Goal: Task Accomplishment & Management: Complete application form

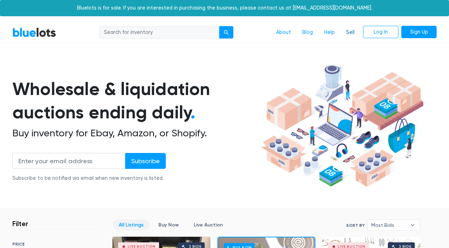
click at [350, 31] on link "Sell" at bounding box center [351, 32] width 20 height 13
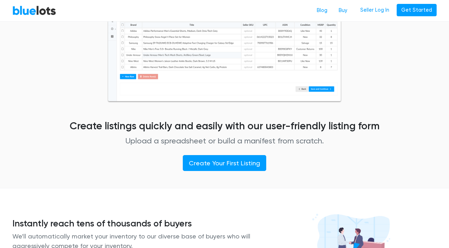
scroll to position [362, 0]
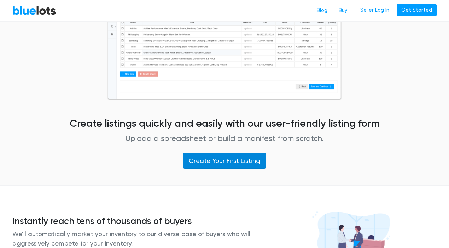
click at [213, 161] on link "Create Your First Listing" at bounding box center [225, 161] width 84 height 16
click at [217, 157] on link "Create Your First Listing" at bounding box center [225, 161] width 84 height 16
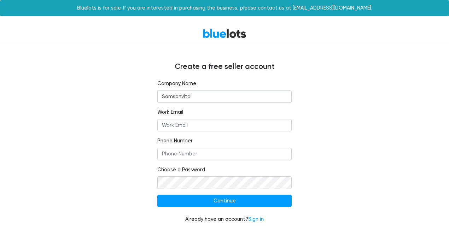
type input "Samsonvital"
click at [181, 126] on input "Work Email" at bounding box center [224, 125] width 134 height 13
paste input "info@samsonvital.com"
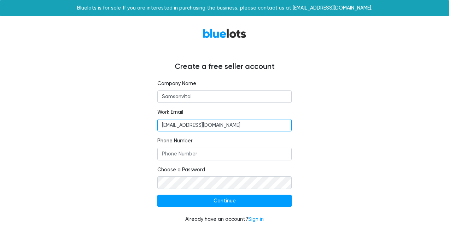
click at [162, 126] on input "info@samsonvital.com" at bounding box center [224, 125] width 134 height 13
type input "info@samsonvital.com"
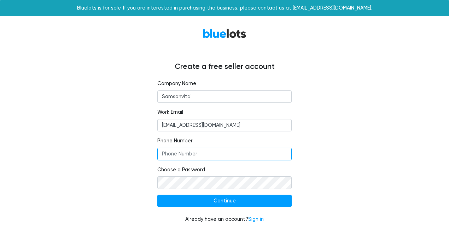
click at [174, 154] on input "Phone Number" at bounding box center [224, 154] width 134 height 13
click at [177, 154] on input "Phone Number" at bounding box center [224, 154] width 134 height 13
paste input "(+971)585435465"
type input "(+971)585435465"
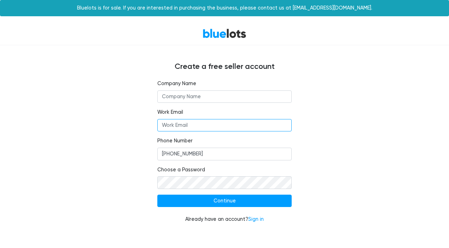
click at [174, 125] on input "Work Email" at bounding box center [224, 125] width 134 height 13
paste input "info@samsonvital.com"
type input "info@samsonvital.com"
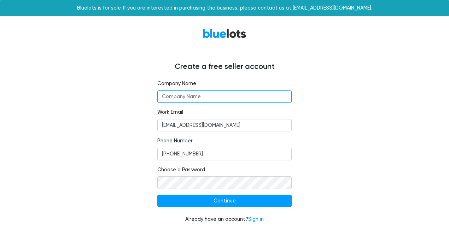
click at [196, 97] on input "text" at bounding box center [224, 97] width 134 height 13
type input "s"
type input "Samsonvital"
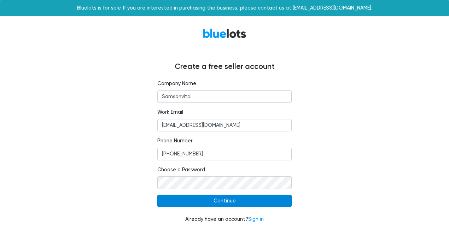
click at [227, 198] on input "Continue" at bounding box center [224, 201] width 134 height 13
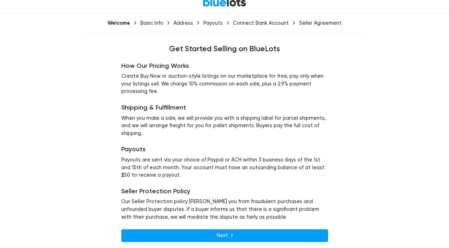
scroll to position [34, 0]
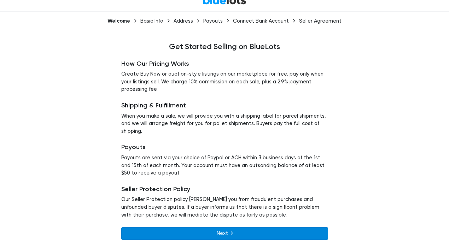
click at [205, 235] on link "Next" at bounding box center [224, 234] width 207 height 13
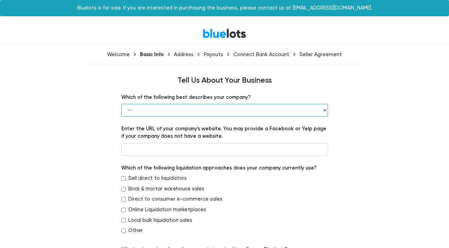
click at [165, 113] on select "-- Retailer Wholesaler Brand or Manufacturer Liquidator 3PL Other" at bounding box center [224, 110] width 207 height 13
select select "Other"
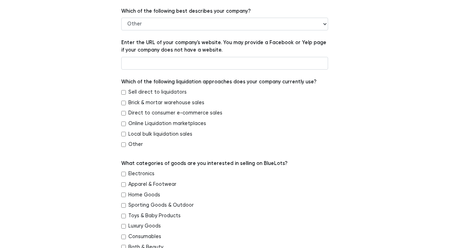
scroll to position [89, 0]
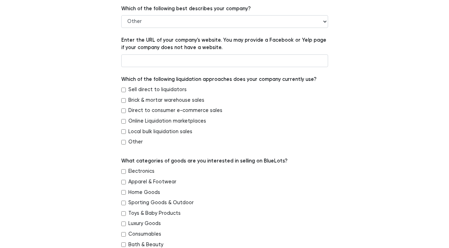
click at [123, 143] on input "Other" at bounding box center [123, 142] width 5 height 5
checkbox input "true"
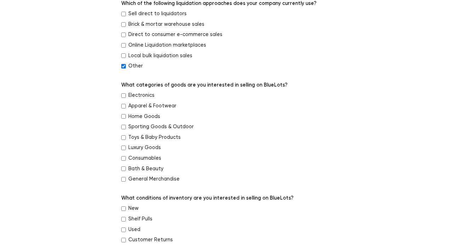
scroll to position [168, 0]
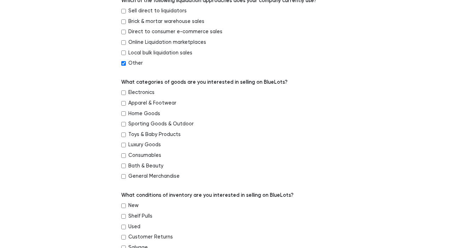
click at [124, 166] on input "Bath & Beauty" at bounding box center [123, 166] width 5 height 5
checkbox input "true"
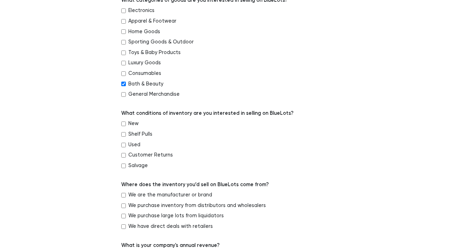
scroll to position [267, 0]
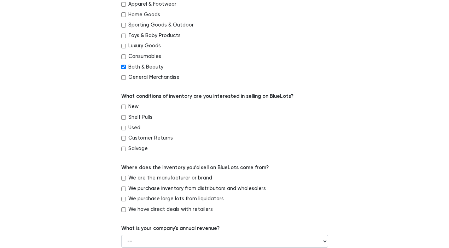
click at [125, 106] on input "New" at bounding box center [123, 107] width 5 height 5
checkbox input "true"
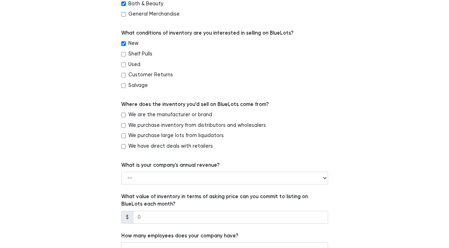
scroll to position [335, 0]
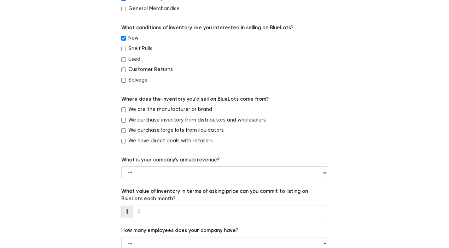
click at [122, 120] on input "We purchase inventory from distributors and wholesalers" at bounding box center [123, 120] width 5 height 5
checkbox input "true"
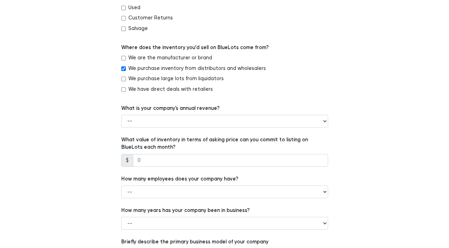
scroll to position [392, 0]
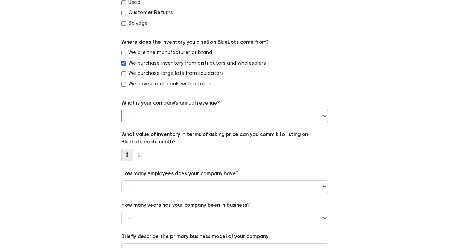
click at [154, 113] on select "-- Less than $100,000 $100,000 to $500,000 $500,000 to $1,000,000 $1,000,000 to…" at bounding box center [224, 116] width 207 height 13
select select "Less than $100,000"
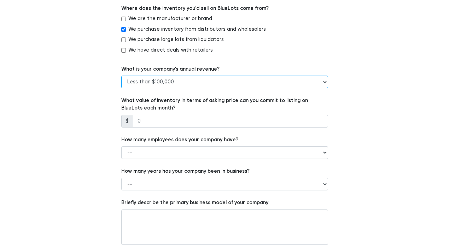
scroll to position [429, 0]
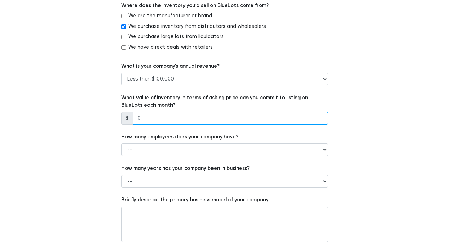
click at [155, 115] on input "number" at bounding box center [230, 118] width 195 height 13
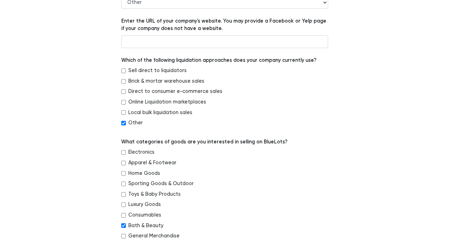
scroll to position [0, 0]
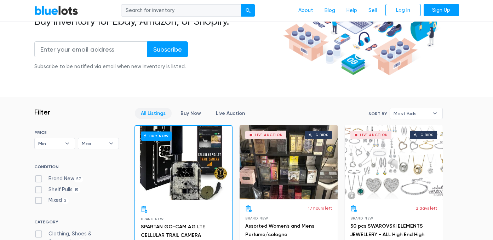
scroll to position [111, 0]
